Goal: Information Seeking & Learning: Learn about a topic

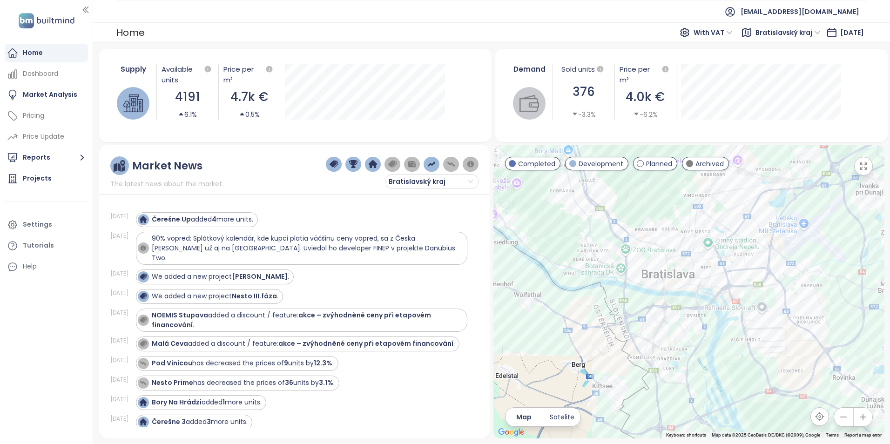
drag, startPoint x: 675, startPoint y: 314, endPoint x: 657, endPoint y: 151, distance: 164.2
click at [657, 151] on div at bounding box center [688, 291] width 391 height 293
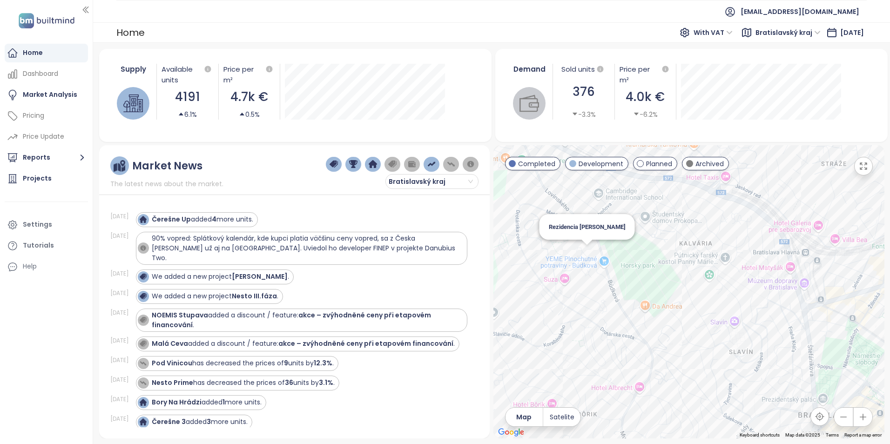
click at [583, 256] on div "Rezidencia [PERSON_NAME]" at bounding box center [688, 291] width 391 height 293
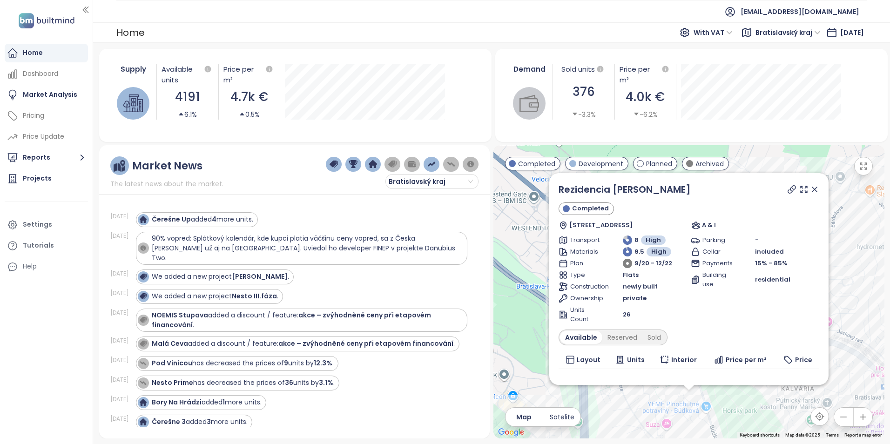
scroll to position [52, 0]
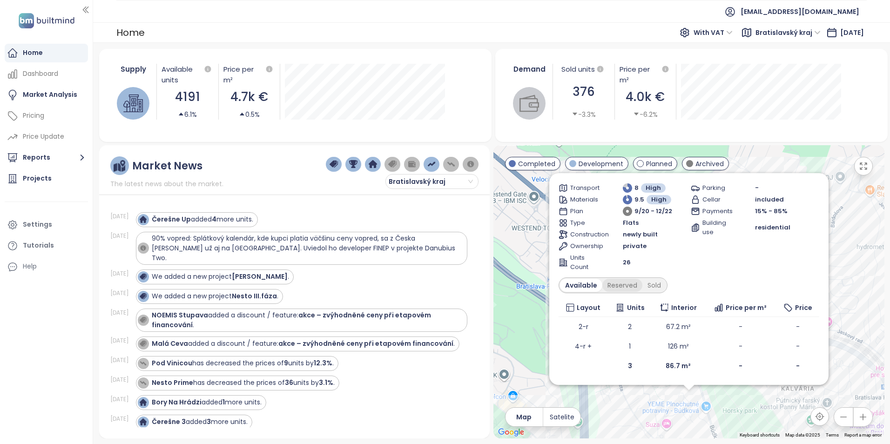
click at [619, 280] on div "Reserved" at bounding box center [622, 285] width 40 height 13
click at [657, 284] on div "Sold" at bounding box center [653, 285] width 24 height 13
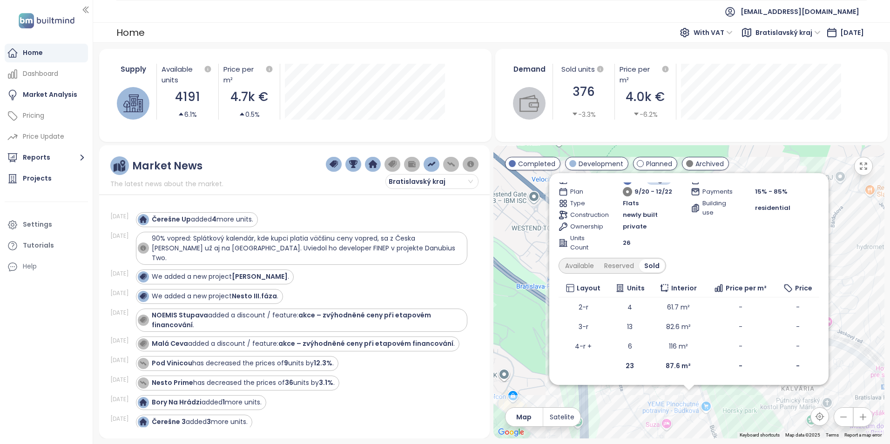
scroll to position [0, 0]
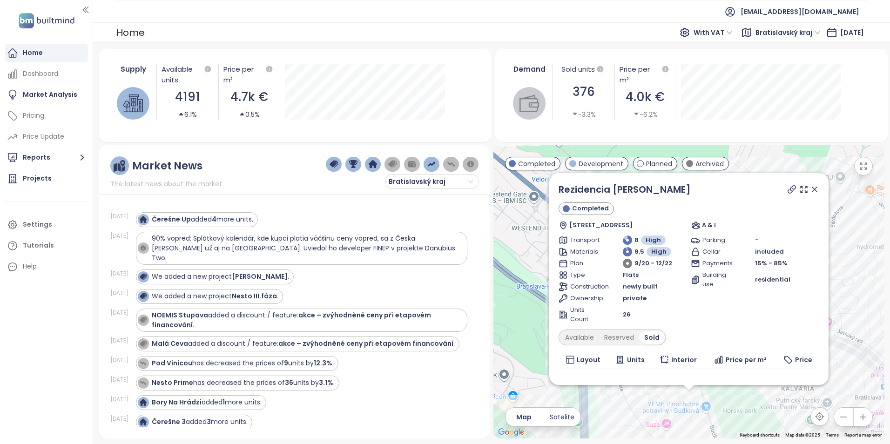
click at [810, 189] on icon at bounding box center [814, 189] width 9 height 9
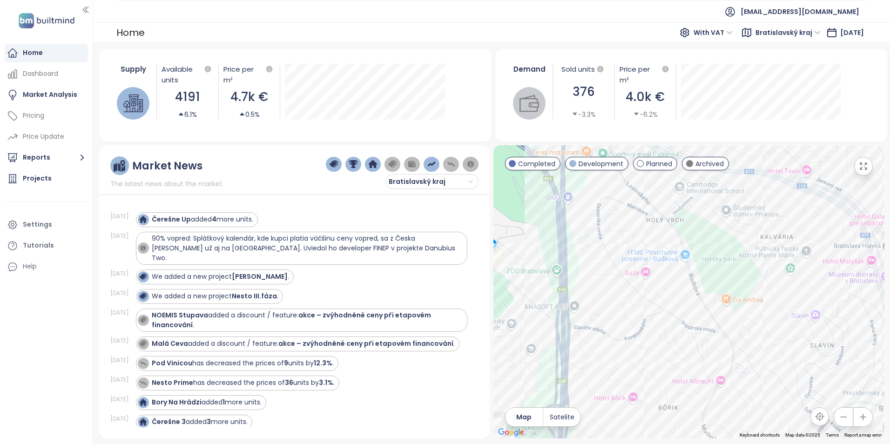
drag, startPoint x: 629, startPoint y: 368, endPoint x: 608, endPoint y: 215, distance: 153.6
click at [608, 215] on div at bounding box center [688, 291] width 391 height 293
click at [680, 317] on div "[STREET_ADDRESS]" at bounding box center [688, 291] width 391 height 293
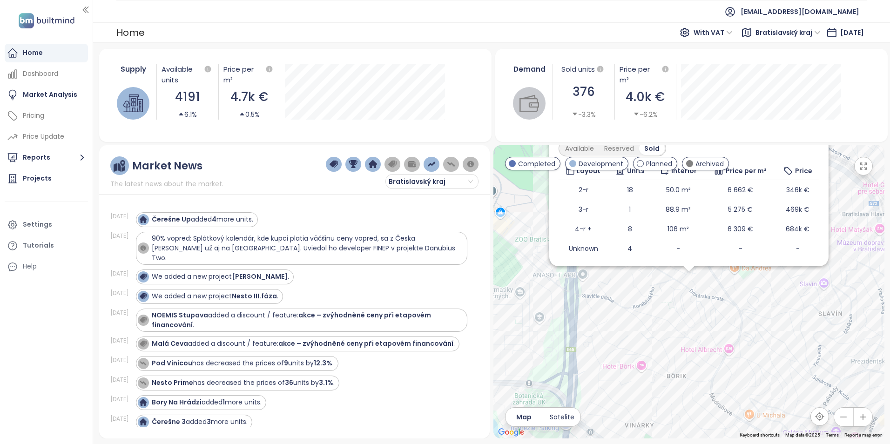
scroll to position [91, 0]
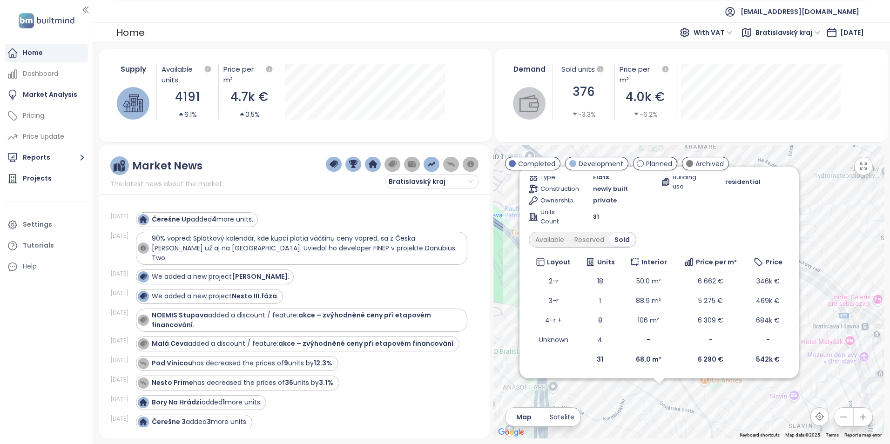
drag, startPoint x: 762, startPoint y: 327, endPoint x: 735, endPoint y: 435, distance: 111.3
click at [735, 435] on div "Drotárska 15 Archived [STREET_ADDRESS] Aktivs Transport 8.6 High Materials 8.4 …" at bounding box center [688, 291] width 391 height 293
click at [543, 236] on div "Available" at bounding box center [549, 239] width 39 height 13
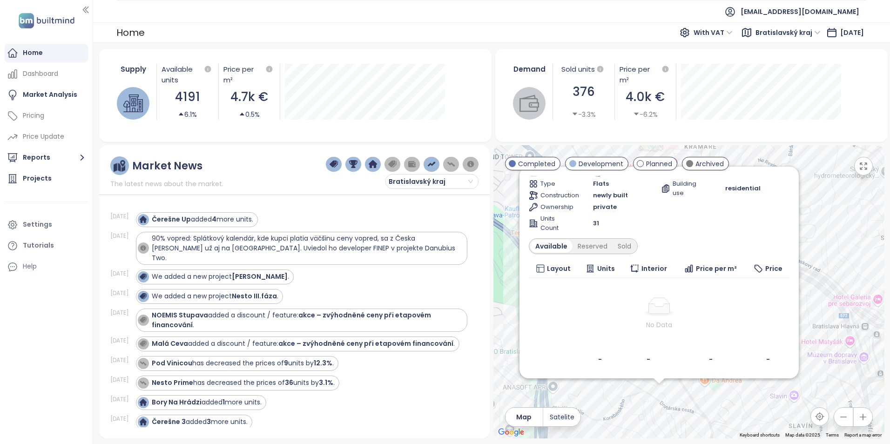
scroll to position [85, 0]
click at [594, 246] on div "Reserved" at bounding box center [592, 246] width 40 height 13
click at [617, 245] on div "Sold" at bounding box center [623, 246] width 24 height 13
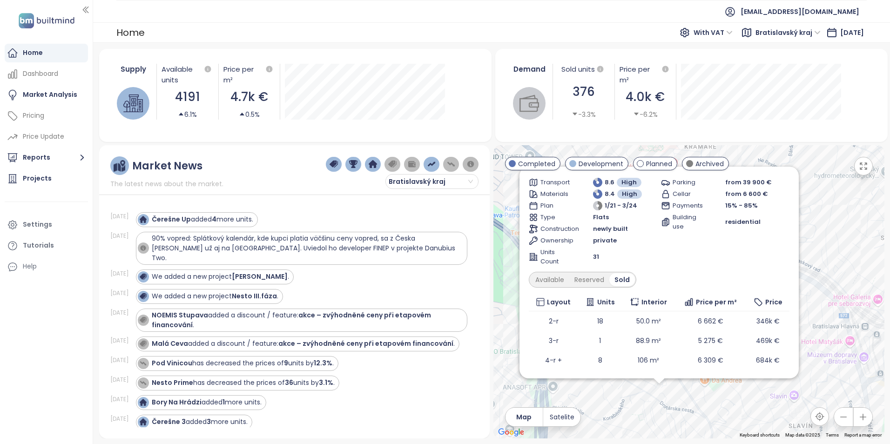
scroll to position [0, 0]
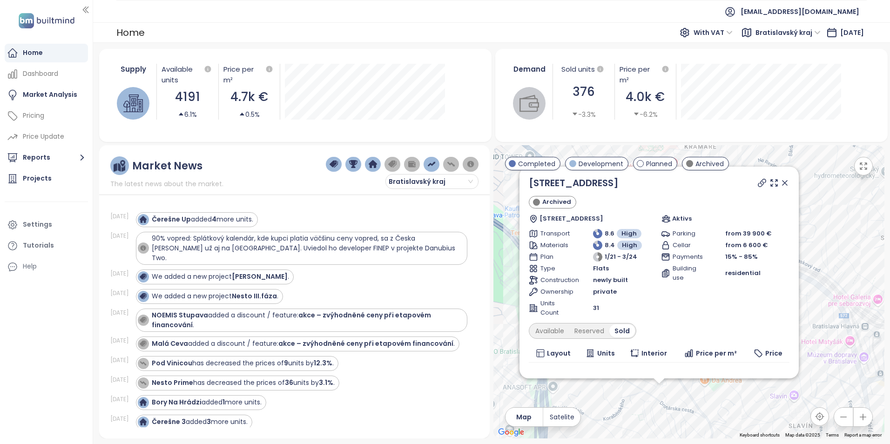
click at [782, 182] on icon at bounding box center [784, 183] width 5 height 5
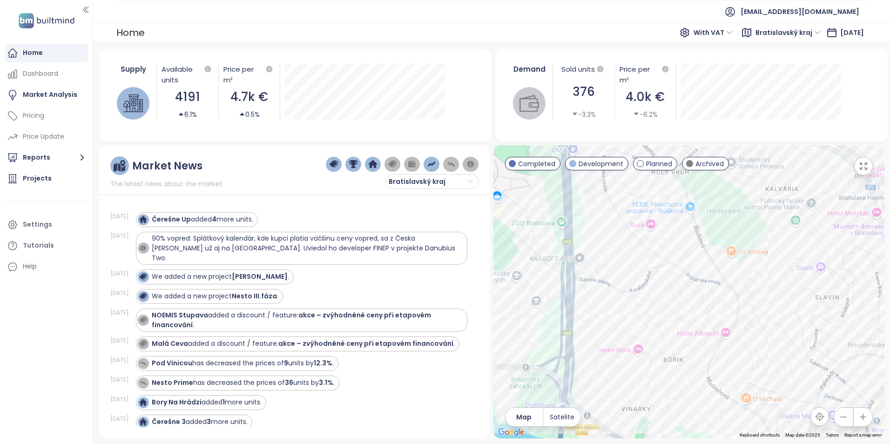
drag, startPoint x: 739, startPoint y: 276, endPoint x: 735, endPoint y: 222, distance: 54.2
click at [735, 222] on div at bounding box center [688, 291] width 391 height 293
click at [609, 261] on div "Rezidencie [PERSON_NAME]" at bounding box center [688, 291] width 391 height 293
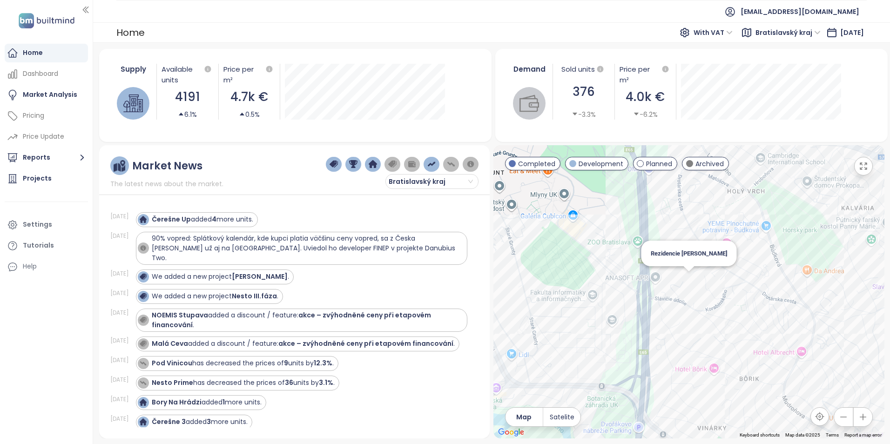
click at [691, 277] on div "Rezidencie [PERSON_NAME]" at bounding box center [688, 291] width 391 height 293
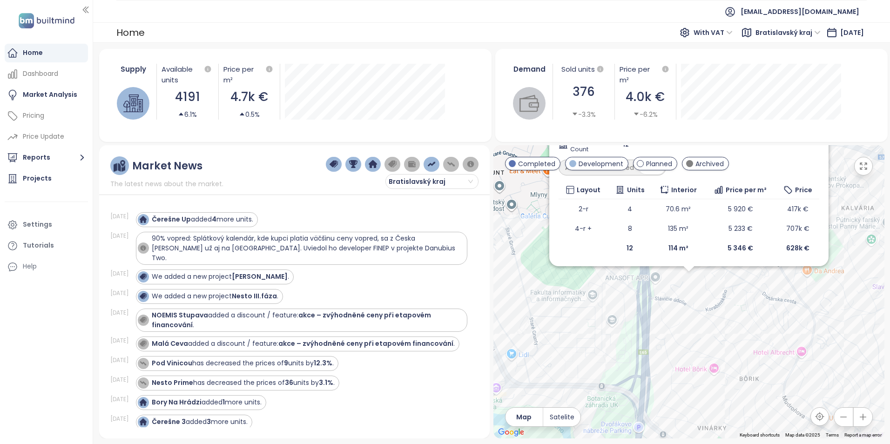
scroll to position [52, 0]
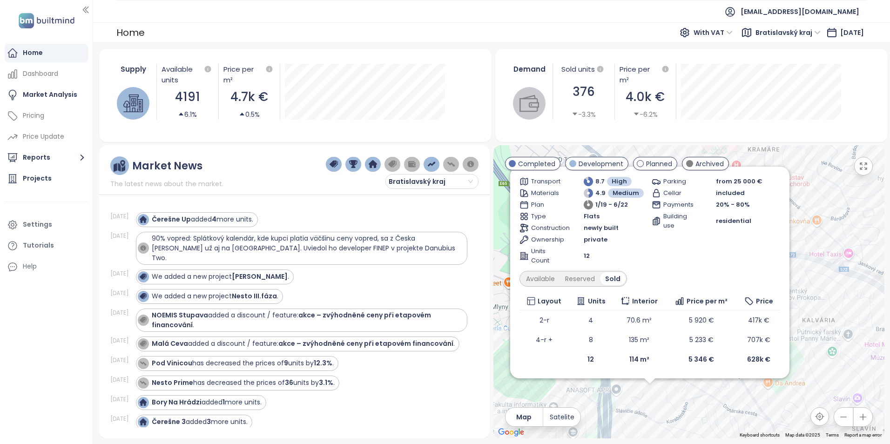
drag, startPoint x: 856, startPoint y: 221, endPoint x: 817, endPoint y: 335, distance: 120.5
click at [817, 335] on div "Rezidencie Slávičie Archived Slávičie údolie 1587/98, 811 02 [GEOGRAPHIC_DATA],…" at bounding box center [688, 291] width 391 height 293
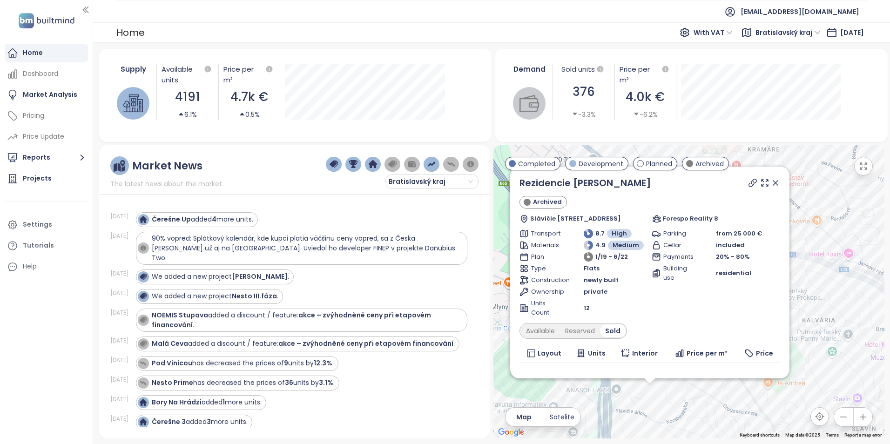
click at [771, 183] on icon at bounding box center [775, 182] width 9 height 9
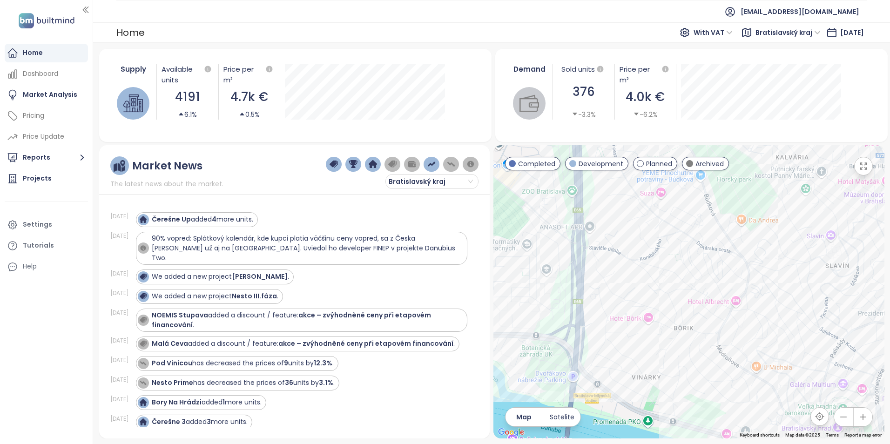
drag, startPoint x: 767, startPoint y: 390, endPoint x: 740, endPoint y: 219, distance: 173.3
click at [740, 219] on div at bounding box center [688, 291] width 391 height 293
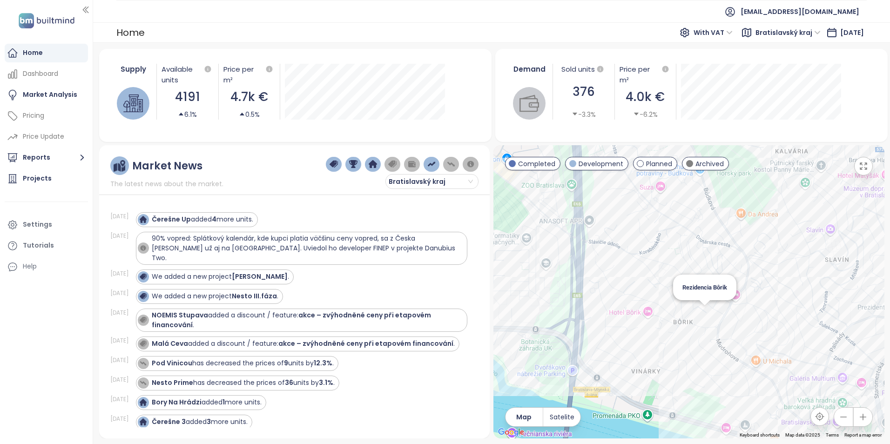
click at [704, 313] on div "Rezidencia Bôrik" at bounding box center [688, 291] width 391 height 293
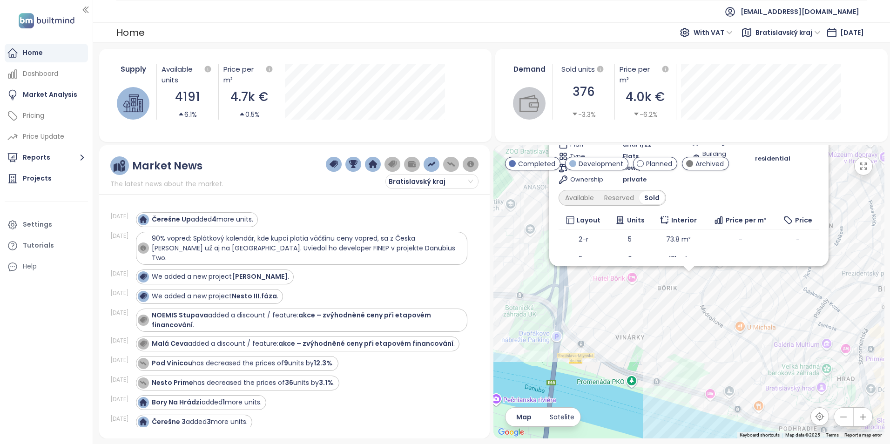
scroll to position [51, 0]
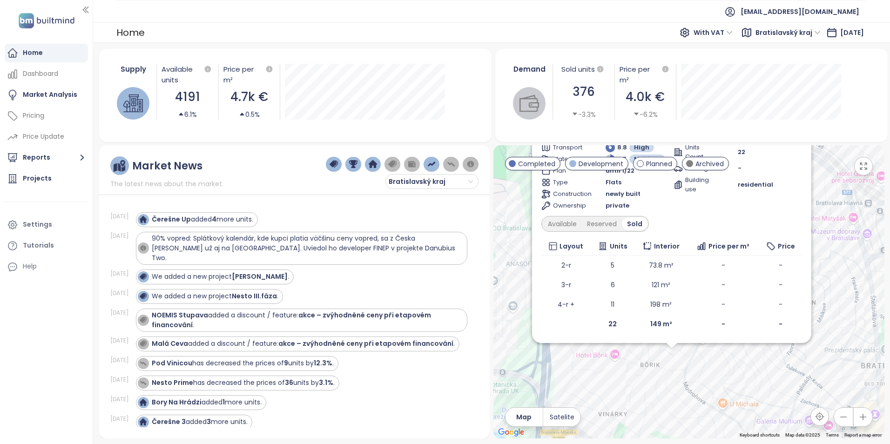
drag, startPoint x: 744, startPoint y: 319, endPoint x: 726, endPoint y: 408, distance: 90.5
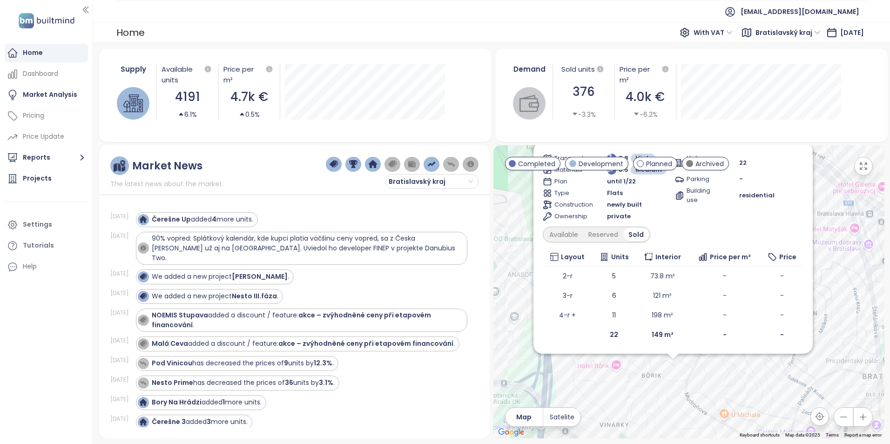
click at [726, 408] on div "Rezidencia Bôrik Archived Jančova 1648/6, 811 02 [GEOGRAPHIC_DATA], [GEOGRAPHIC…" at bounding box center [688, 291] width 391 height 293
click at [557, 230] on div "Available" at bounding box center [563, 234] width 39 height 13
click at [596, 233] on div "Reserved" at bounding box center [606, 234] width 40 height 13
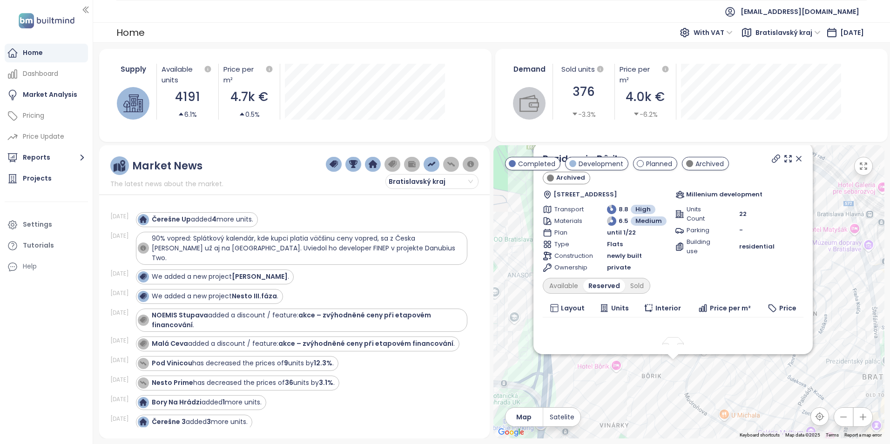
click at [796, 157] on icon at bounding box center [798, 158] width 5 height 5
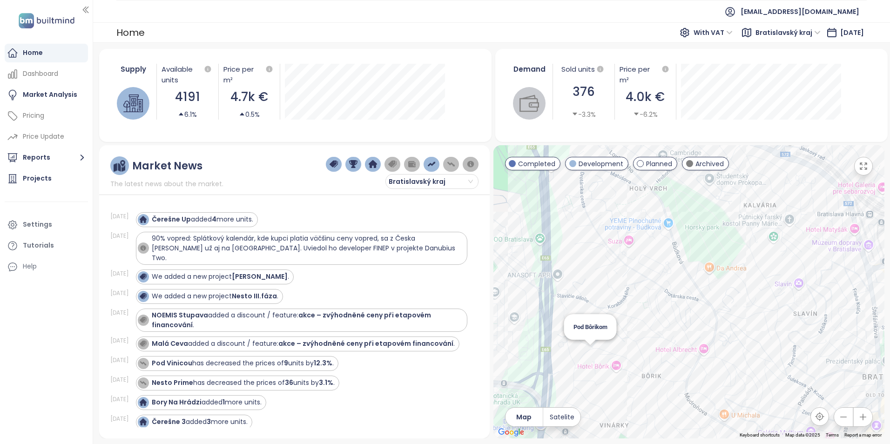
click at [590, 351] on div "Pod Bôrikom" at bounding box center [688, 291] width 391 height 293
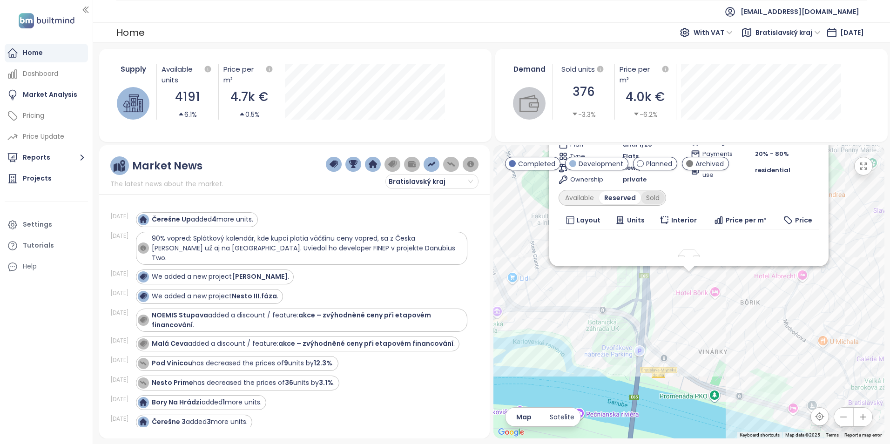
click at [650, 200] on div "Sold" at bounding box center [653, 197] width 24 height 13
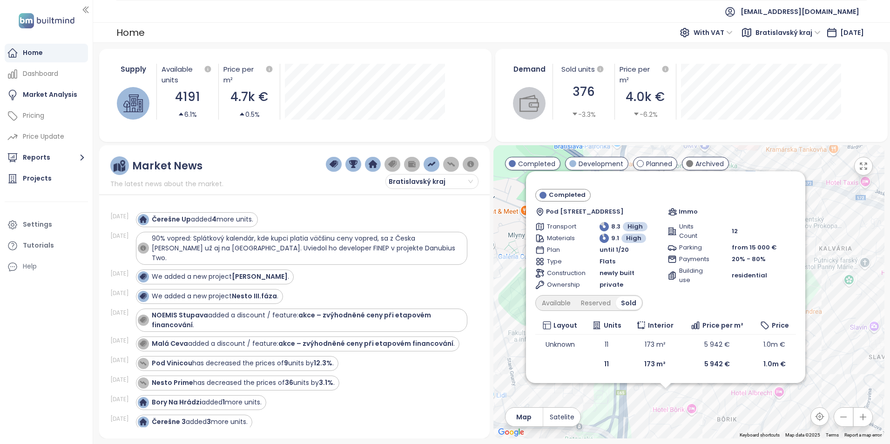
drag, startPoint x: 786, startPoint y: 304, endPoint x: 765, endPoint y: 418, distance: 116.0
click at [765, 418] on div "Pod Bôrikom Completed Pod [STREET_ADDRESS] Immo Transport 8.3 High Materials 9.…" at bounding box center [688, 291] width 391 height 293
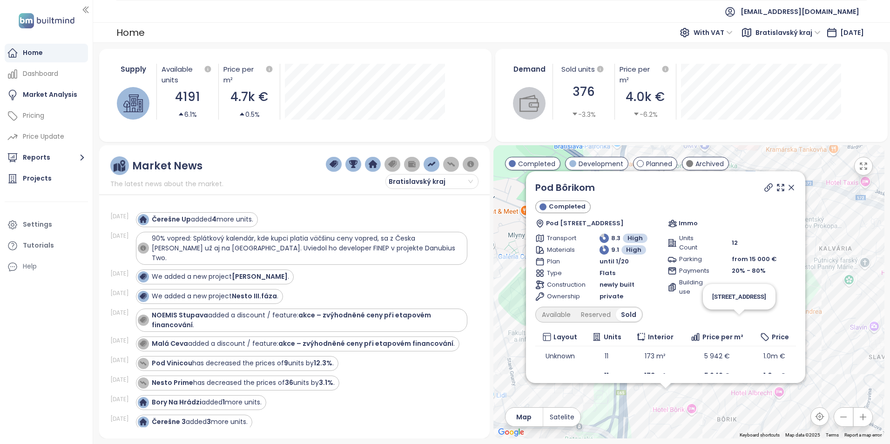
click at [787, 188] on icon at bounding box center [790, 187] width 9 height 9
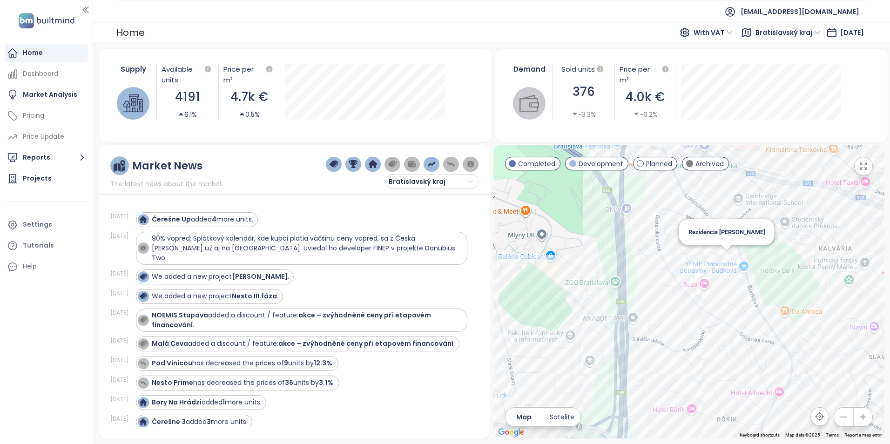
click at [725, 258] on div "Rezidencia [PERSON_NAME]" at bounding box center [688, 291] width 391 height 293
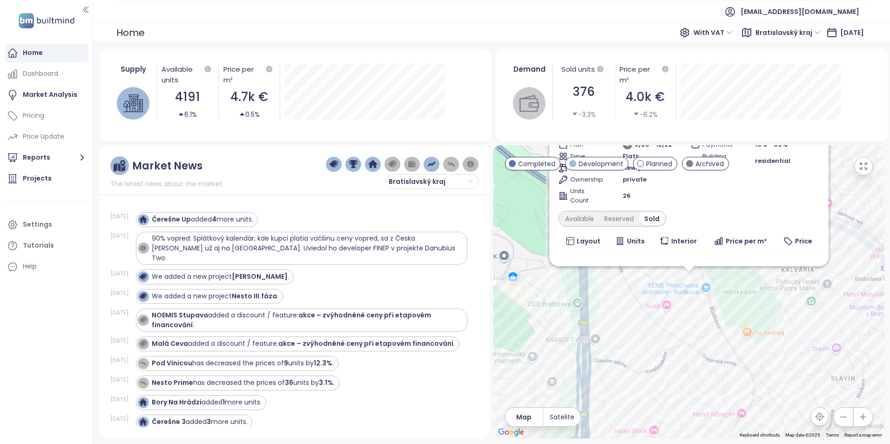
scroll to position [72, 0]
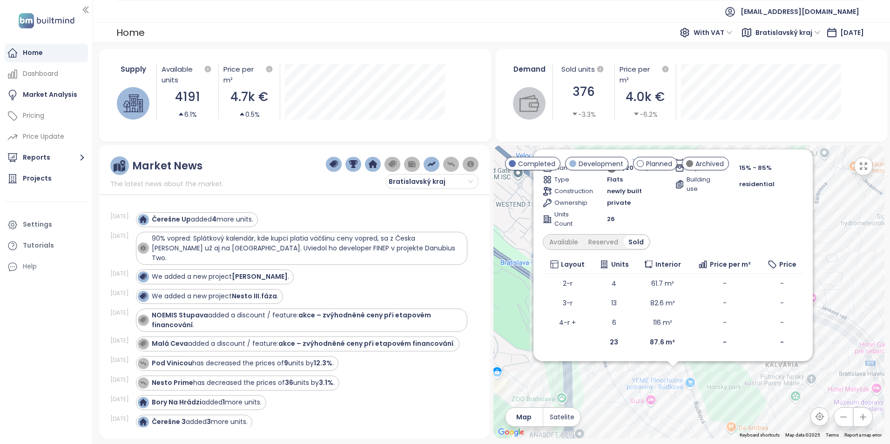
drag, startPoint x: 761, startPoint y: 340, endPoint x: 758, endPoint y: 406, distance: 66.2
click at [758, 406] on div "Rezidencia Budková Completed [STREET_ADDRESS] A & I Transport 8 High Materials …" at bounding box center [688, 291] width 391 height 293
click at [576, 242] on div "Available" at bounding box center [563, 241] width 39 height 13
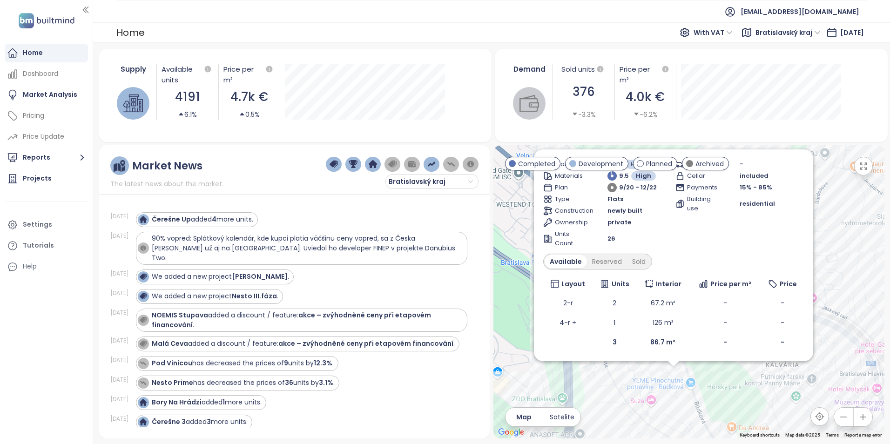
scroll to position [0, 0]
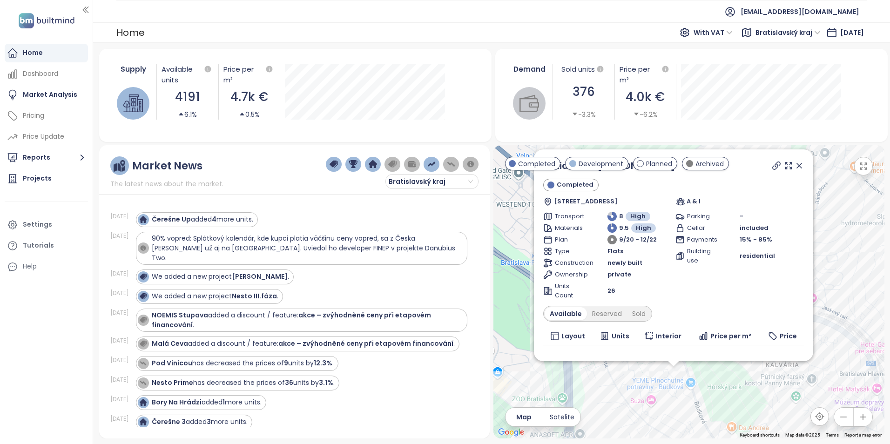
click at [797, 165] on icon at bounding box center [799, 165] width 5 height 5
